Goal: Transaction & Acquisition: Purchase product/service

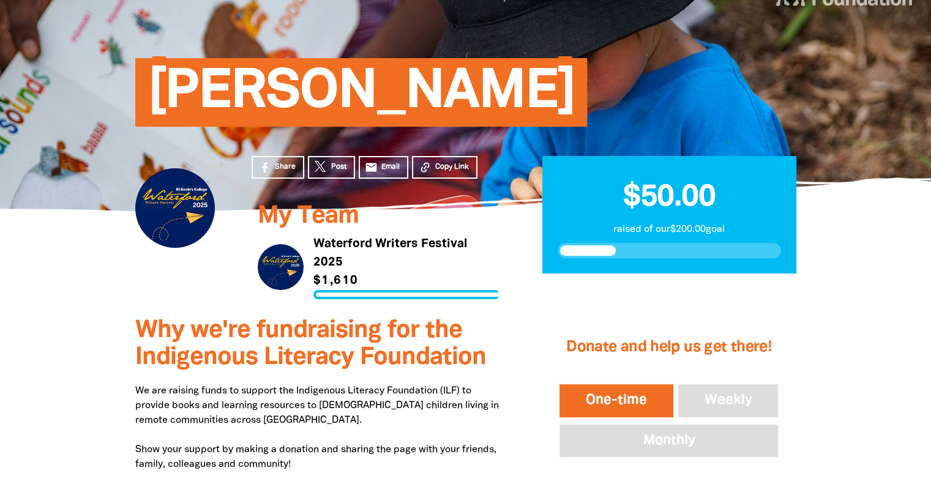
scroll to position [100, 0]
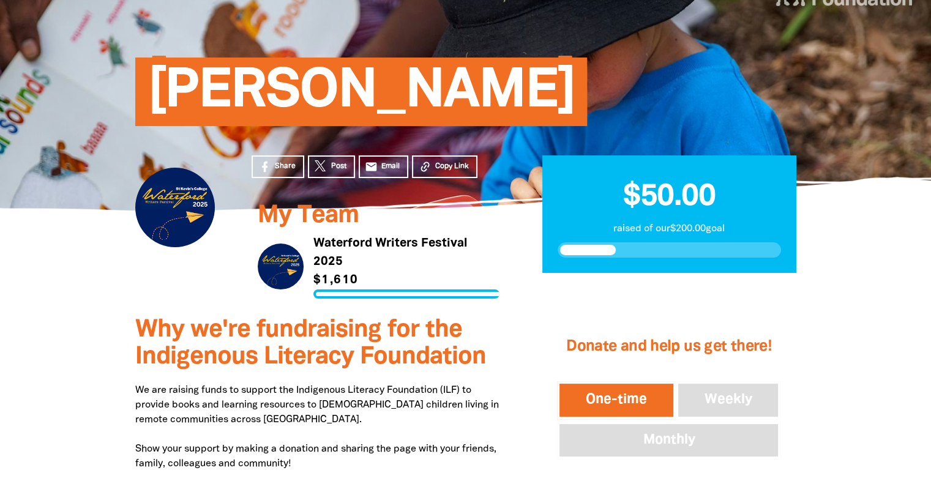
click at [619, 405] on button "One-time" at bounding box center [616, 400] width 119 height 38
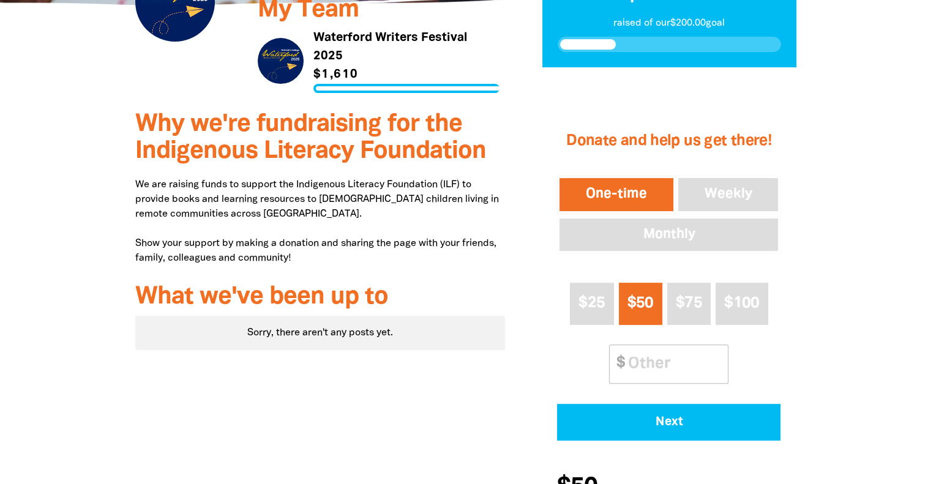
scroll to position [307, 0]
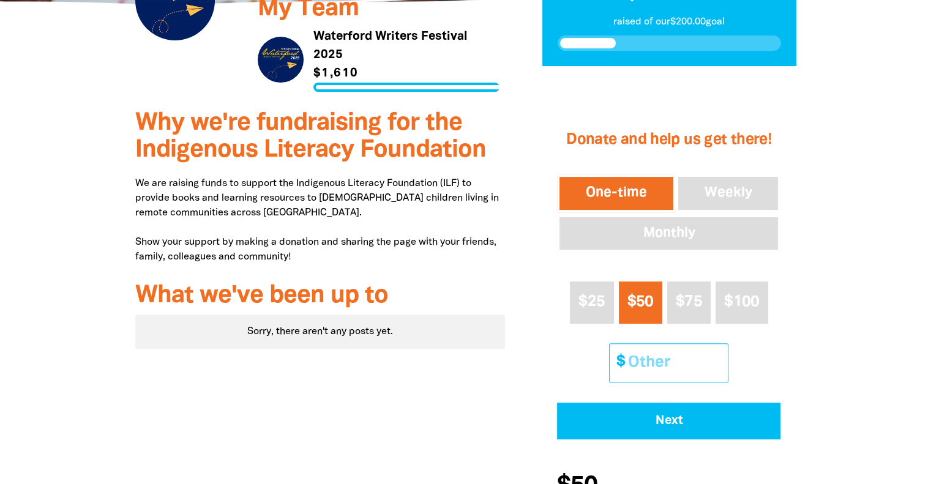
click at [658, 371] on input "Other Amount" at bounding box center [673, 362] width 108 height 37
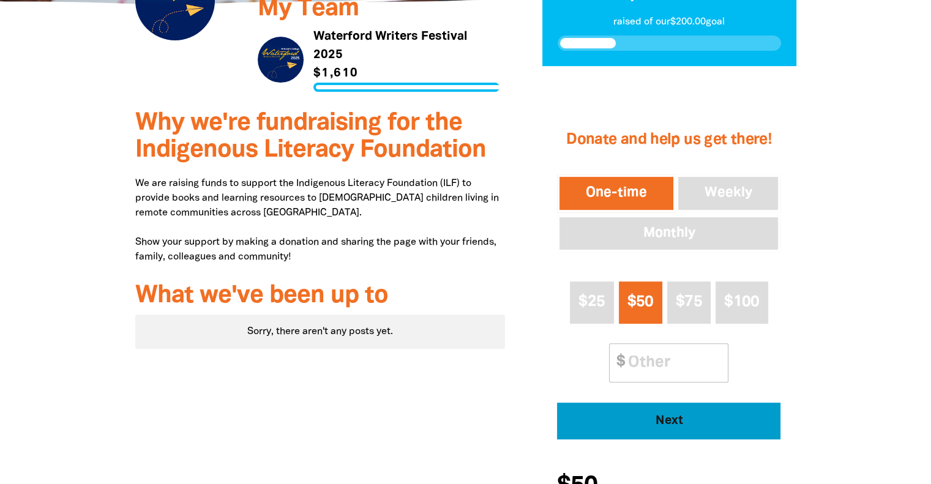
click at [649, 425] on span "Next" at bounding box center [669, 421] width 190 height 12
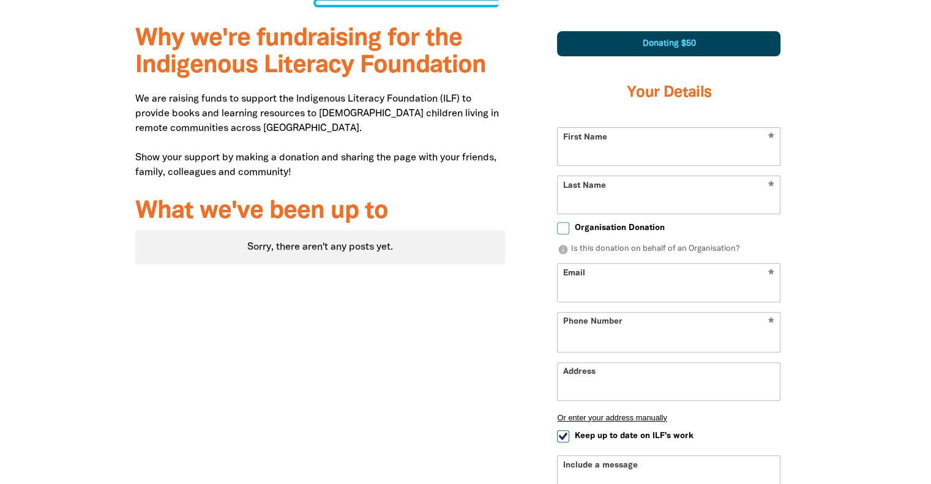
scroll to position [392, 0]
select select "AU"
click at [644, 141] on input "First Name" at bounding box center [668, 145] width 222 height 37
type input "Ashleigh"
type input "[PERSON_NAME]"
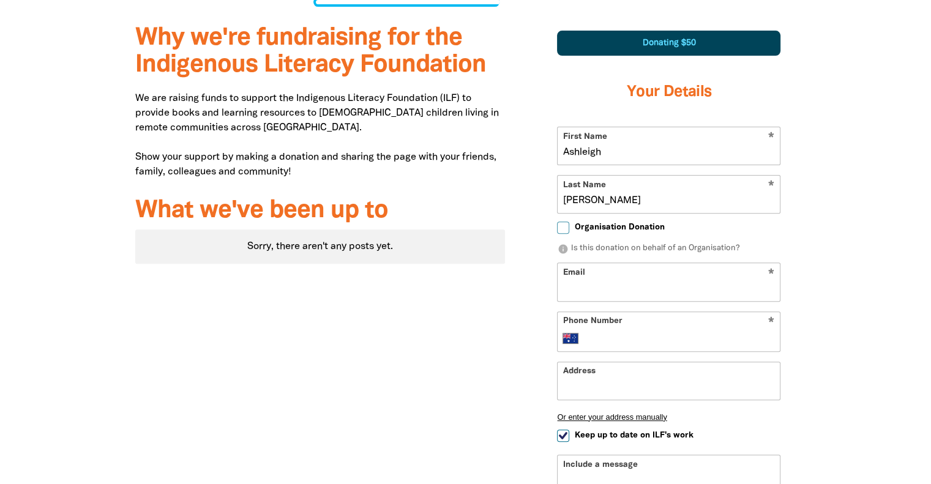
type input "aewillmott@gmail.com"
type input "0434 817 204"
type input "St Kevins College"
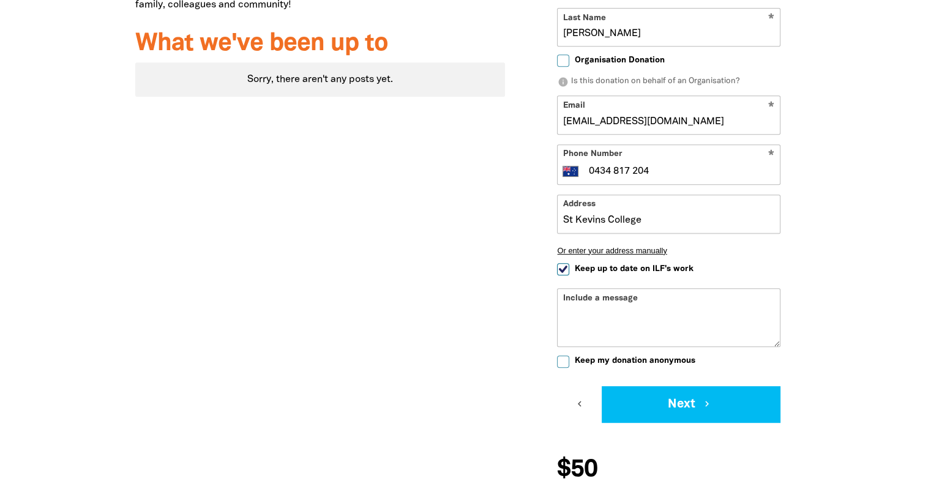
scroll to position [564, 0]
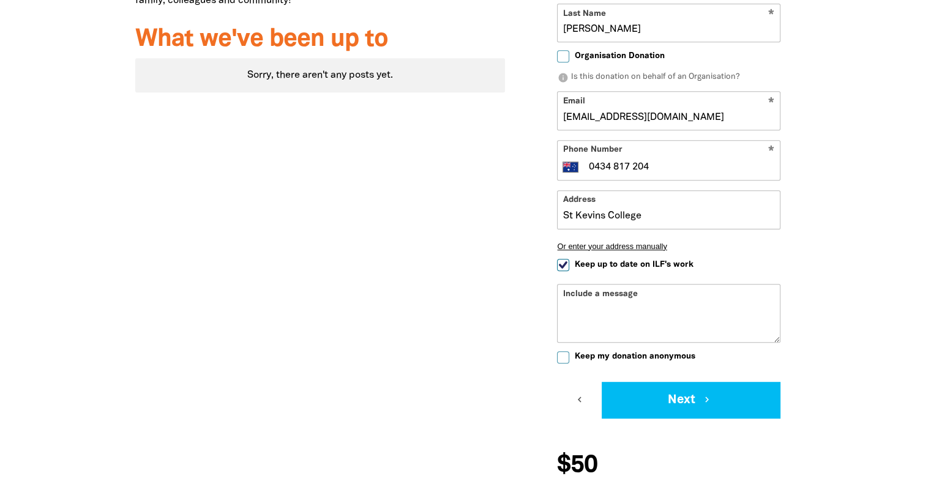
click at [596, 310] on textarea "Include a message" at bounding box center [668, 322] width 222 height 39
type textarea "G"
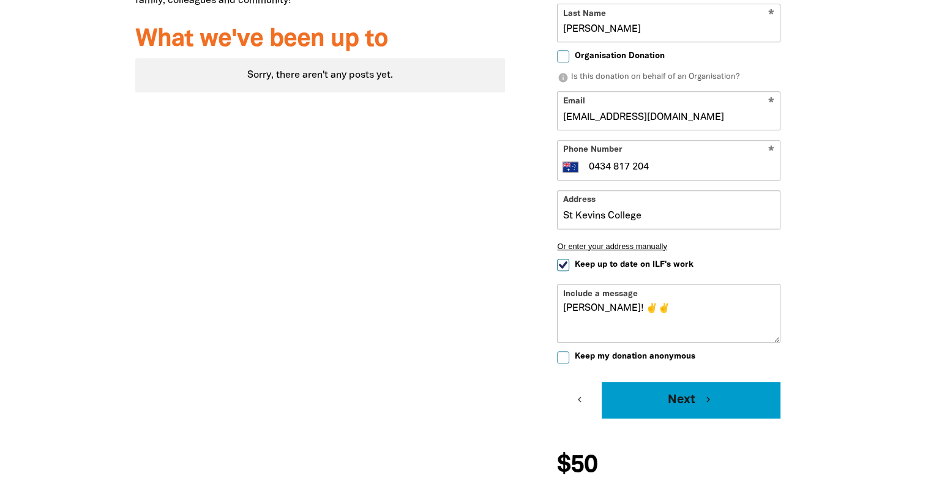
type textarea "Chang Gang! ✌️✌️"
click at [658, 398] on button "Next chevron_right" at bounding box center [690, 400] width 179 height 37
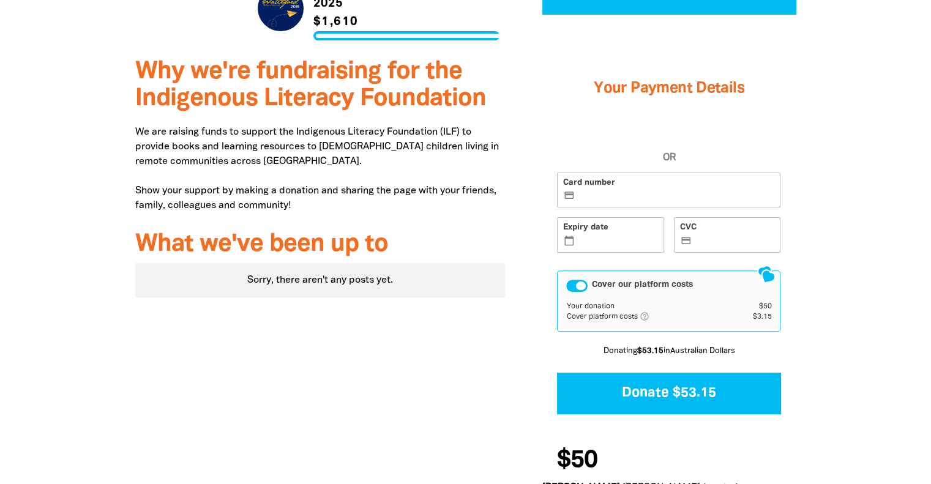
scroll to position [354, 0]
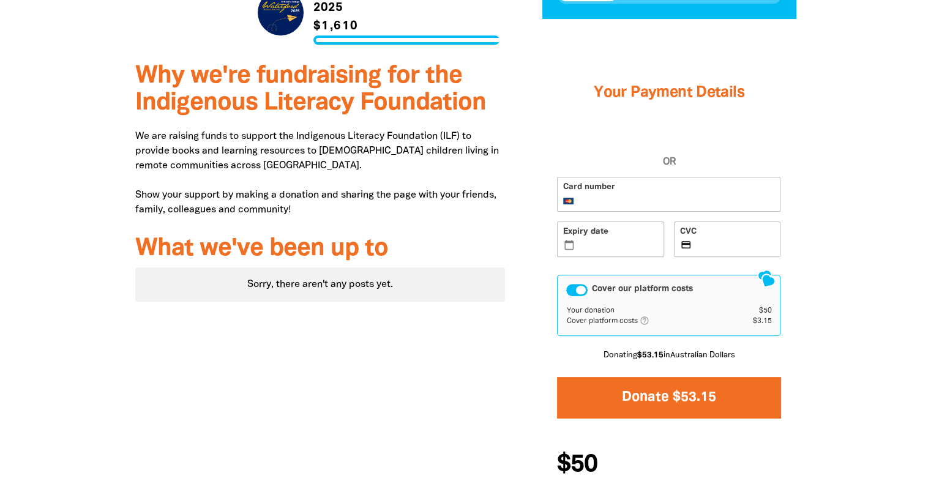
click at [710, 392] on button "Donate $53.15" at bounding box center [668, 397] width 223 height 41
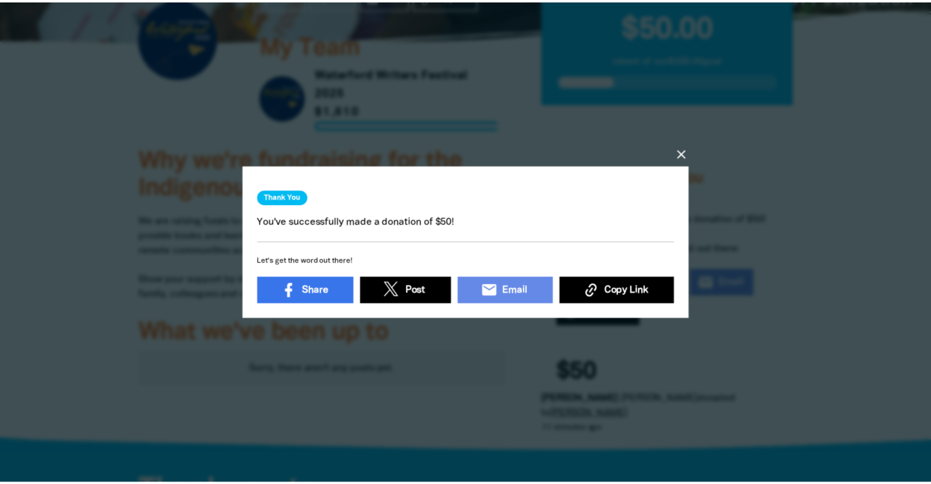
scroll to position [266, 0]
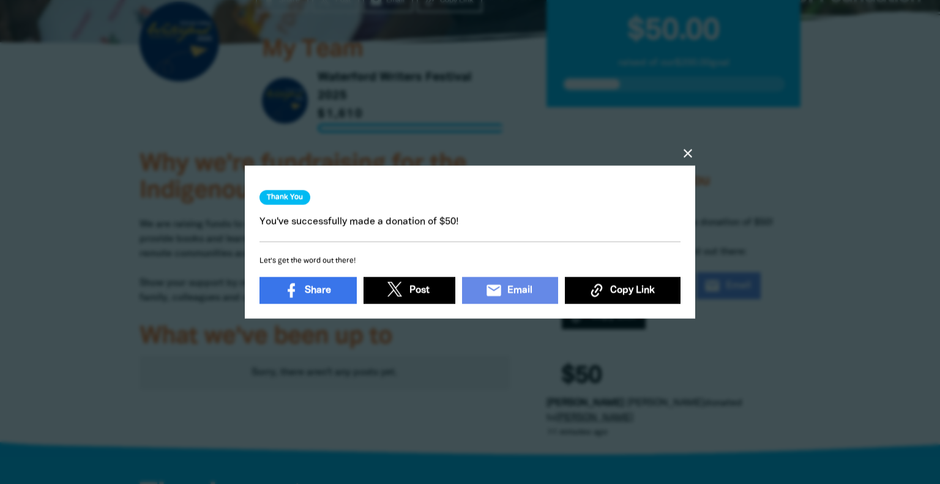
click at [689, 151] on icon "close" at bounding box center [687, 153] width 15 height 15
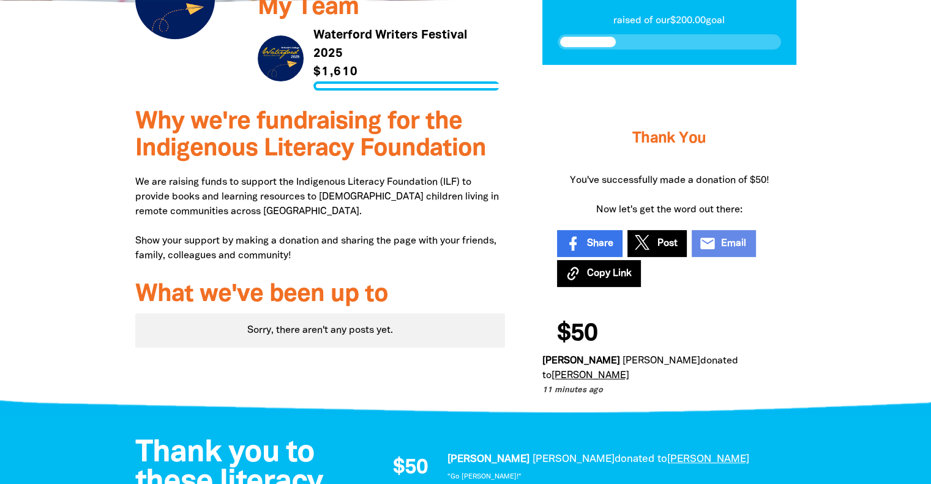
scroll to position [323, 0]
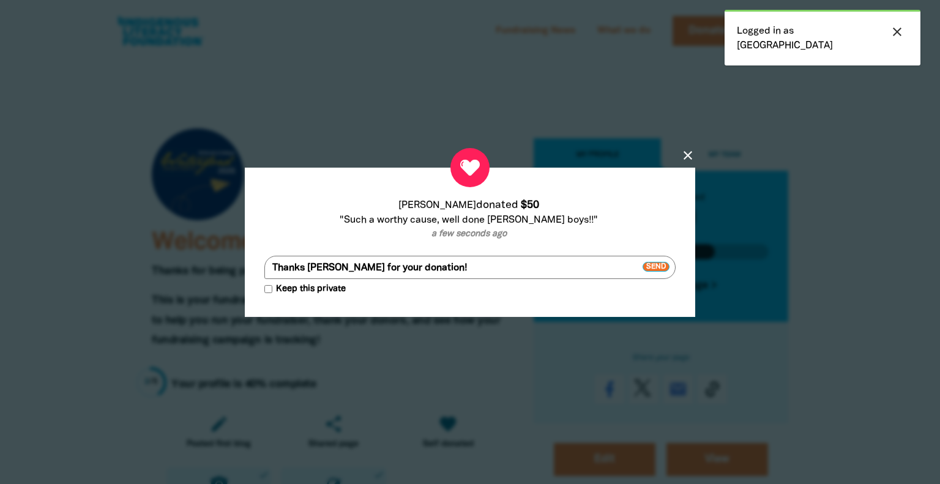
drag, startPoint x: 428, startPoint y: 269, endPoint x: 330, endPoint y: 264, distance: 98.1
click at [330, 264] on textarea "Thanks [PERSON_NAME] for your donation!" at bounding box center [469, 267] width 411 height 23
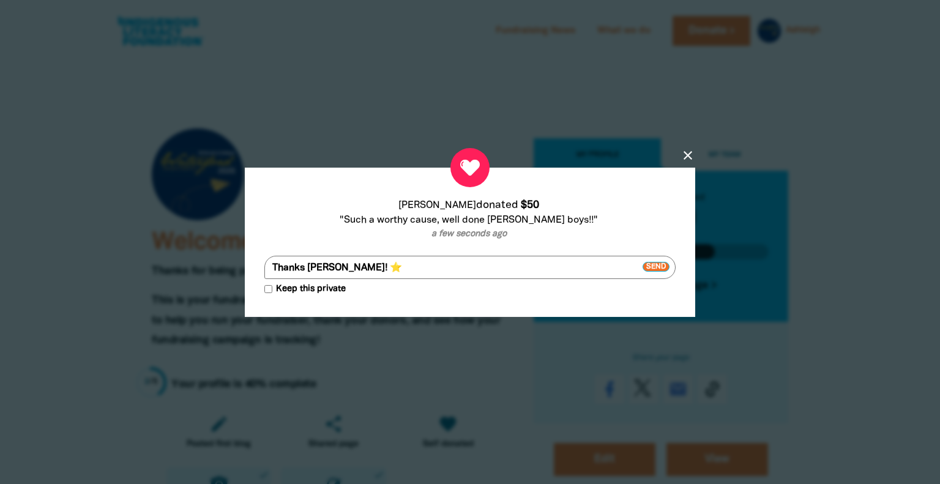
type textarea "Thanks [PERSON_NAME]! ⭐"
click at [653, 264] on span "Send" at bounding box center [655, 267] width 27 height 10
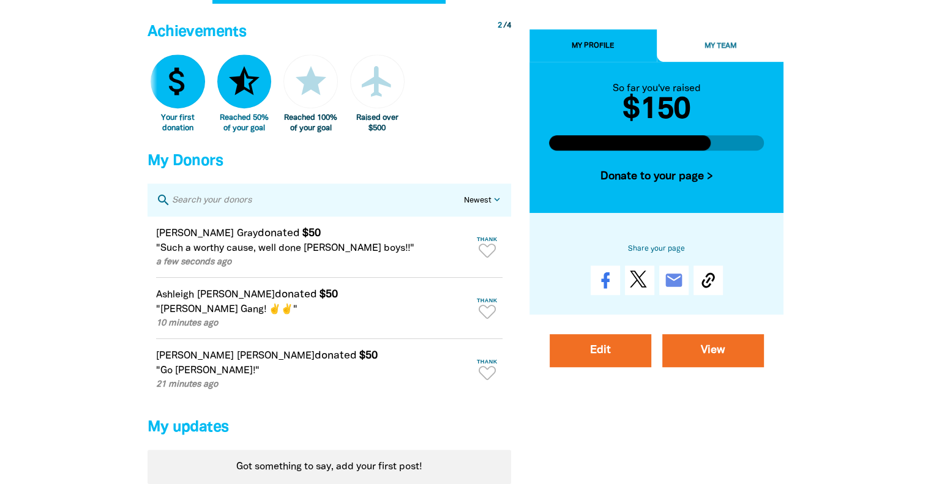
scroll to position [678, 0]
